Goal: Check status: Check status

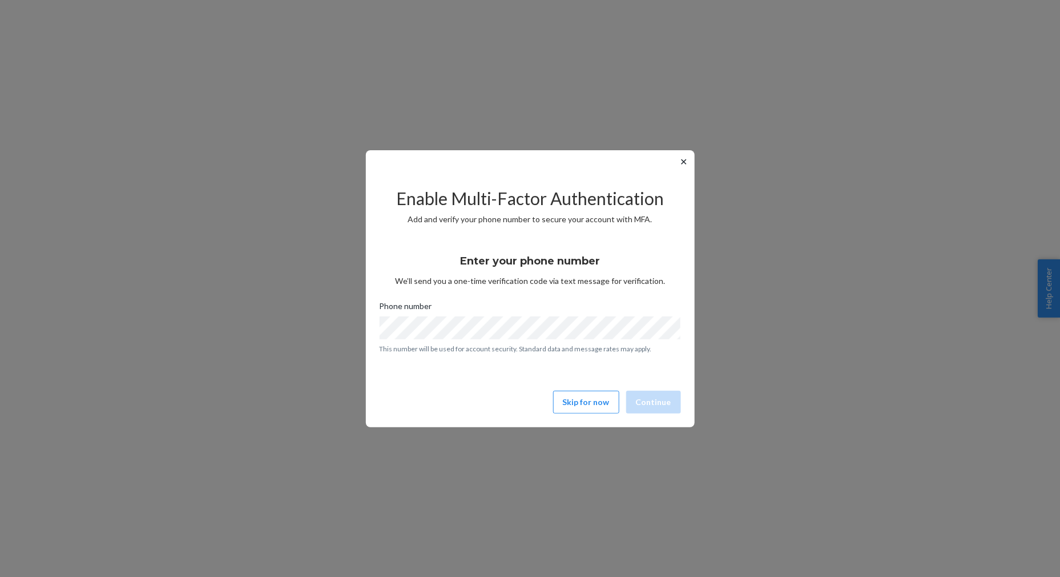
drag, startPoint x: 0, startPoint y: 0, endPoint x: 687, endPoint y: 163, distance: 706.0
click at [686, 163] on button "✕" at bounding box center [684, 162] width 12 height 14
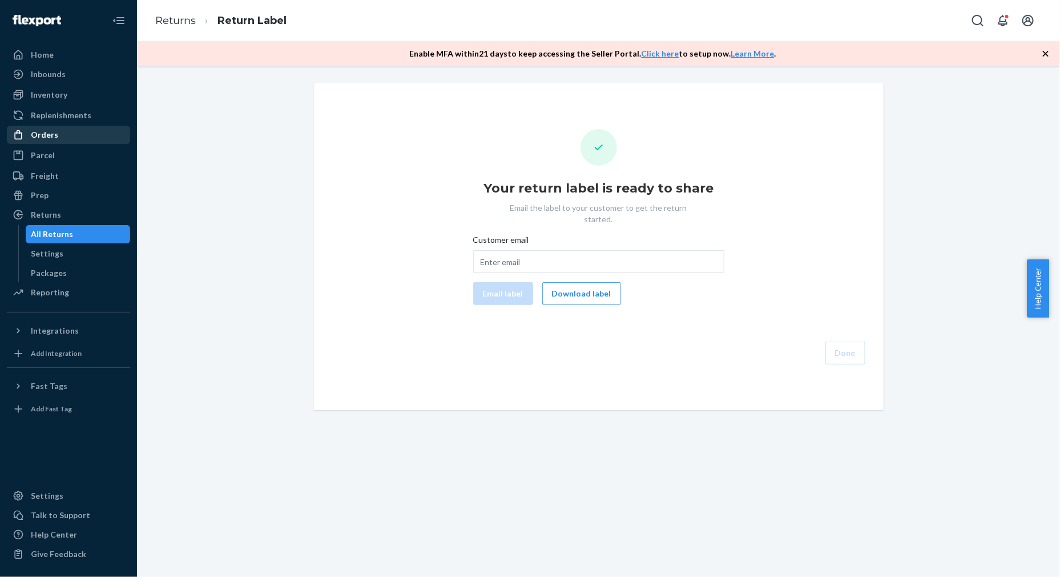
click at [49, 140] on div "Orders" at bounding box center [44, 134] width 27 height 11
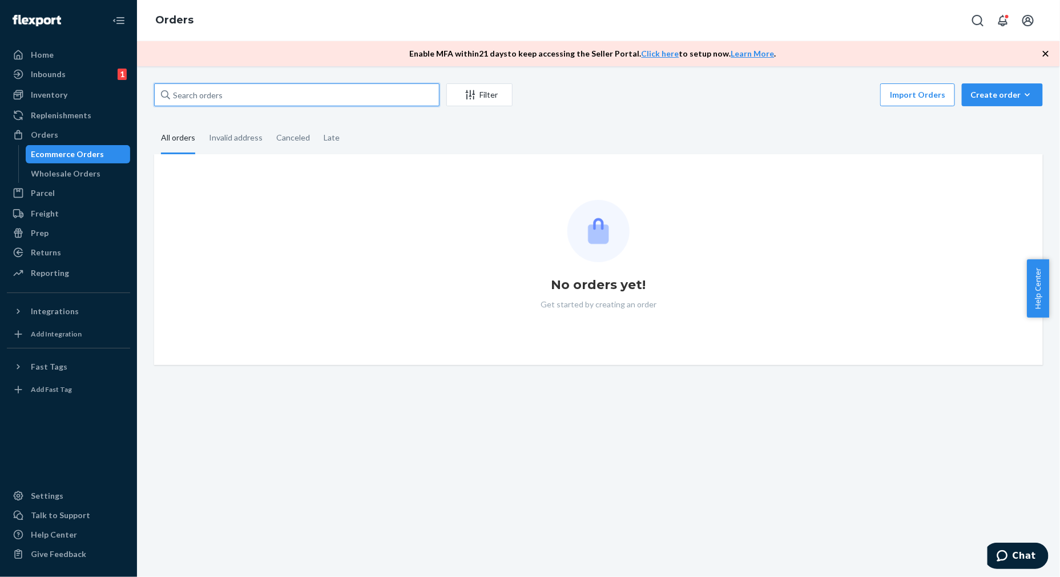
click at [324, 102] on input "text" at bounding box center [297, 94] width 286 height 23
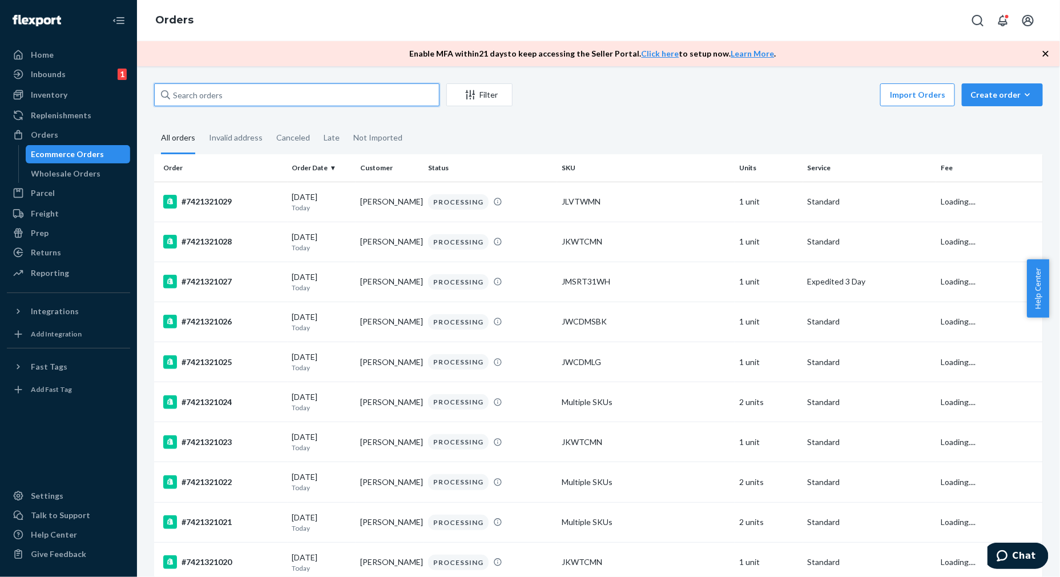
paste input "#7421321033"
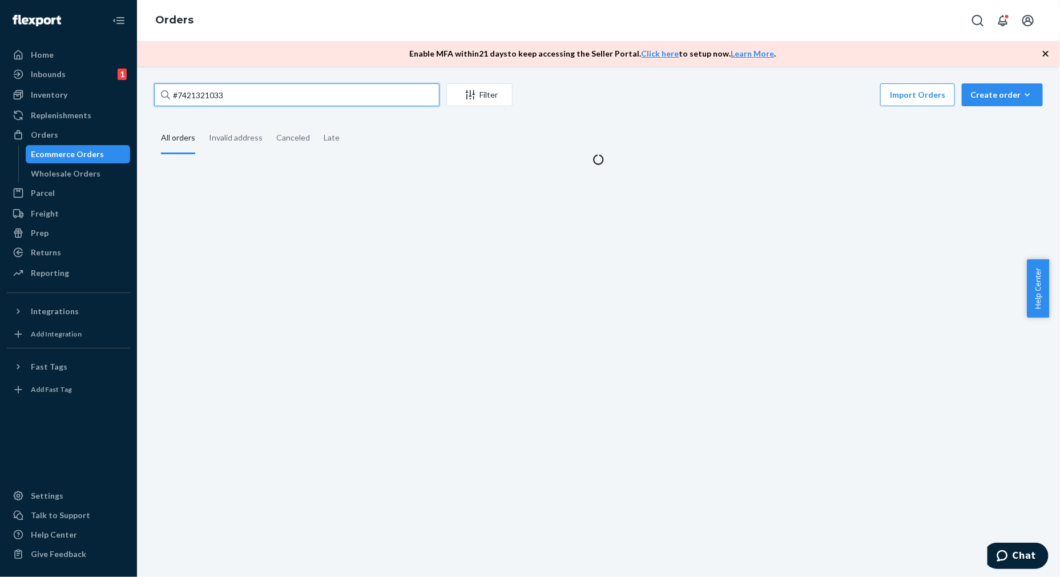
type input "#7421321033"
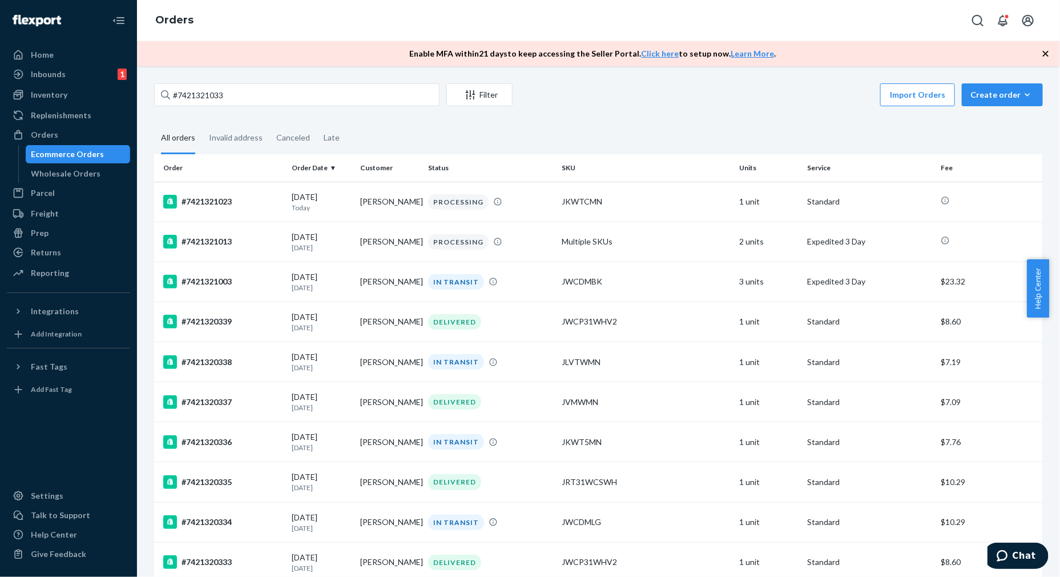
click at [585, 130] on fieldset "All orders Invalid address Canceled Late" at bounding box center [598, 138] width 889 height 31
click at [272, 89] on input "#7421321033" at bounding box center [297, 94] width 286 height 23
click at [327, 103] on input "#7421321033" at bounding box center [297, 94] width 286 height 23
drag, startPoint x: 283, startPoint y: 98, endPoint x: 137, endPoint y: 97, distance: 145.6
click at [137, 97] on div "#7421321033 Filter Import Orders Create order Ecommerce order Removal order All…" at bounding box center [598, 321] width 923 height 511
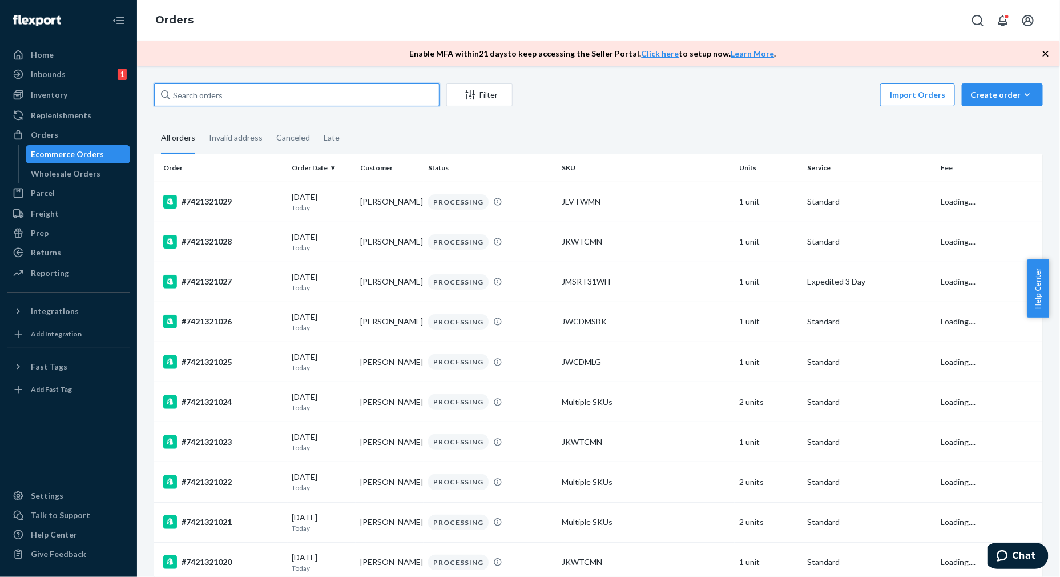
paste input "#7421321033"
type input "#7421321033"
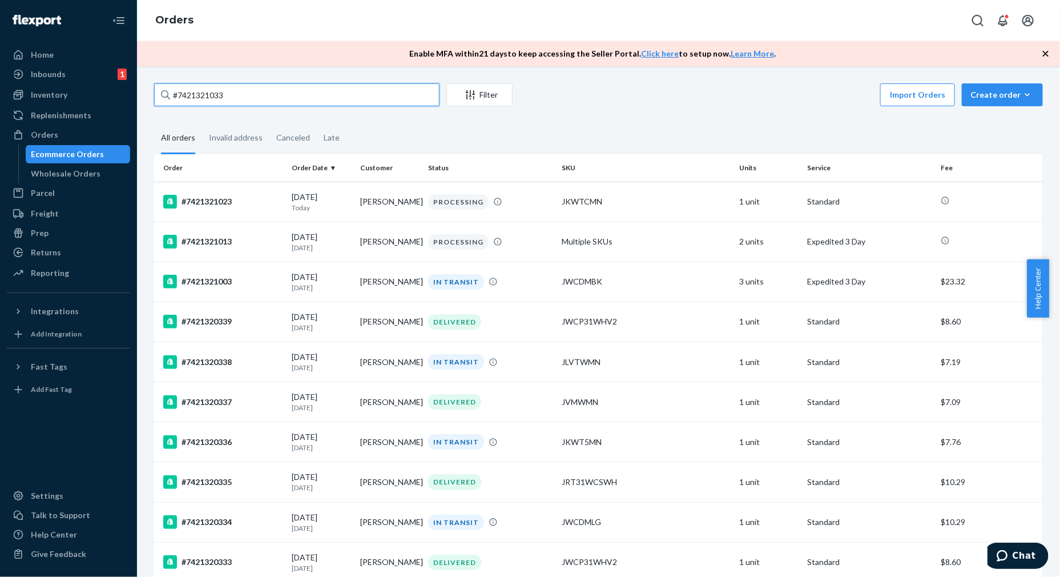
drag, startPoint x: 243, startPoint y: 96, endPoint x: 160, endPoint y: 86, distance: 84.0
click at [160, 86] on input "#7421321033" at bounding box center [297, 94] width 286 height 23
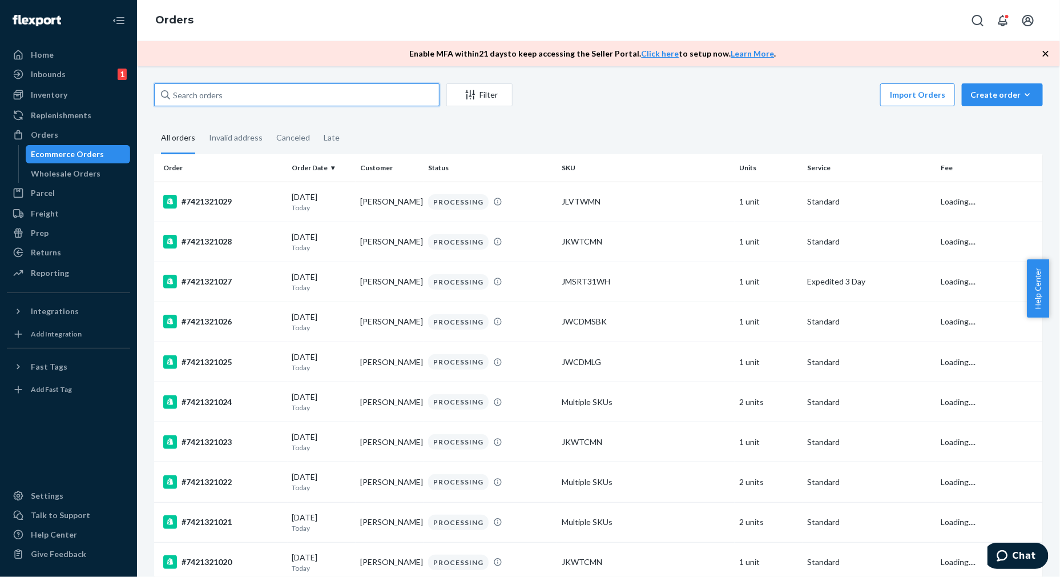
paste input "#7421321033"
type input "#7421321033"
